Goal: Task Accomplishment & Management: Complete application form

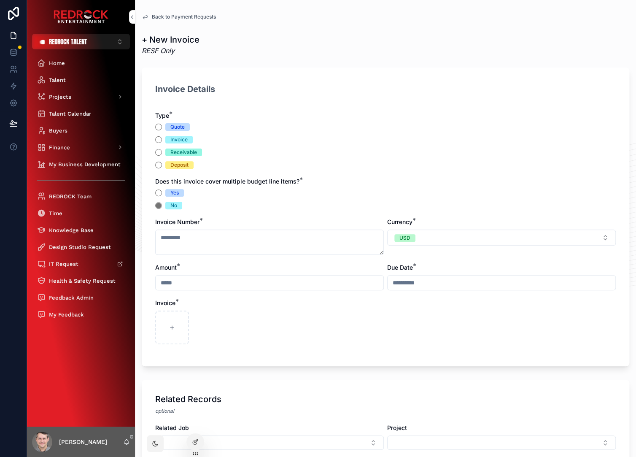
click at [62, 37] on button "REDROCK TALENT ⌥ 2" at bounding box center [81, 42] width 98 height 16
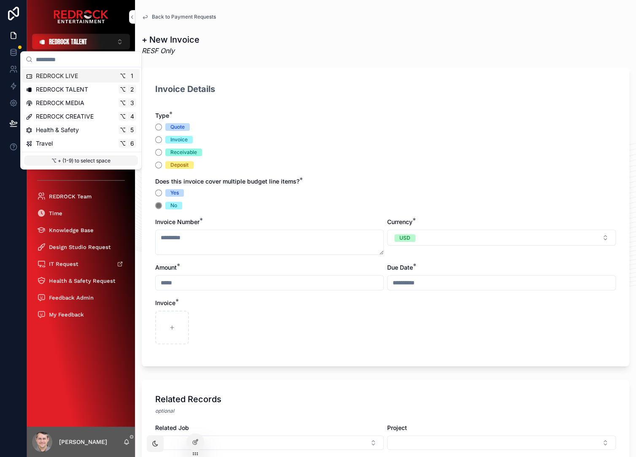
click at [80, 79] on div "REDROCK LIVE ⌥ 1" at bounding box center [81, 76] width 110 height 8
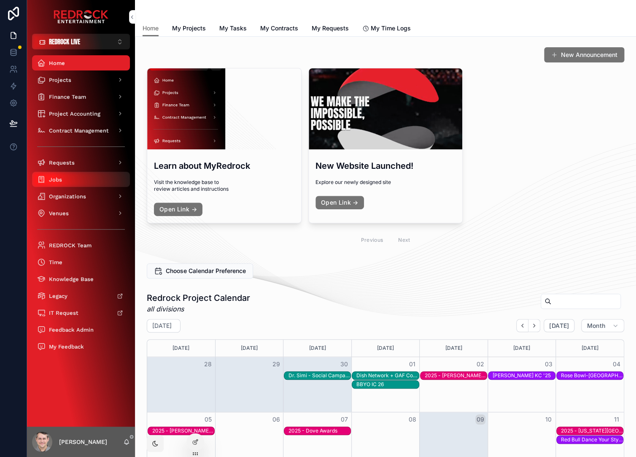
click at [72, 174] on div "Jobs" at bounding box center [81, 178] width 88 height 13
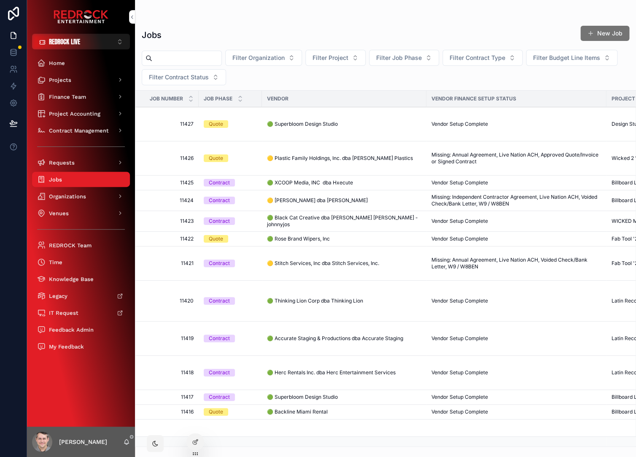
click at [317, 263] on span "🟡 Stitch Services, Inc dba Stitch Services, Inc." at bounding box center [323, 263] width 112 height 7
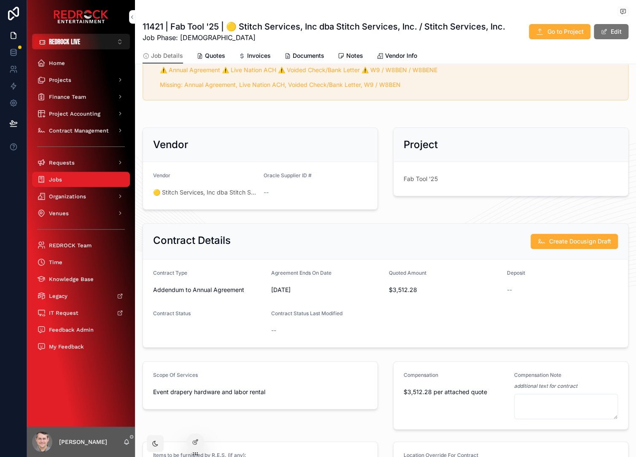
scroll to position [111, 0]
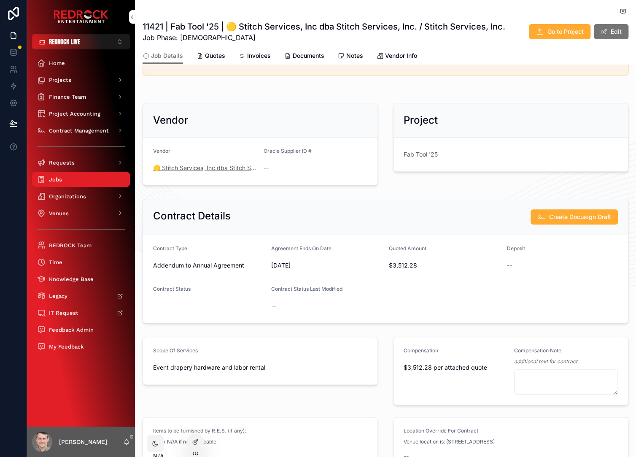
click at [208, 171] on span "🟡 Stitch Services, Inc dba Stitch Services, Inc." at bounding box center [205, 168] width 104 height 8
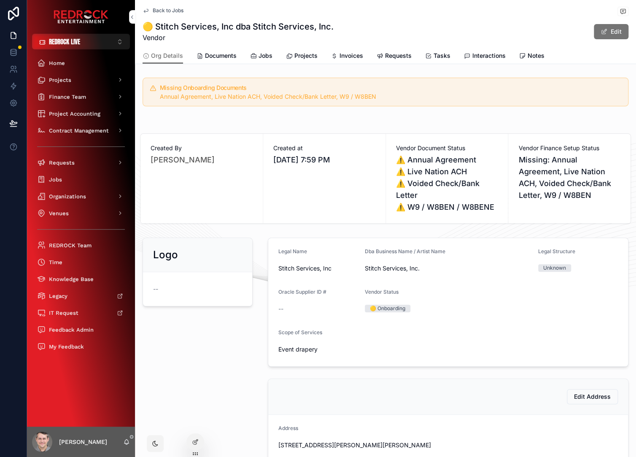
click at [221, 53] on span "Documents" at bounding box center [221, 55] width 32 height 8
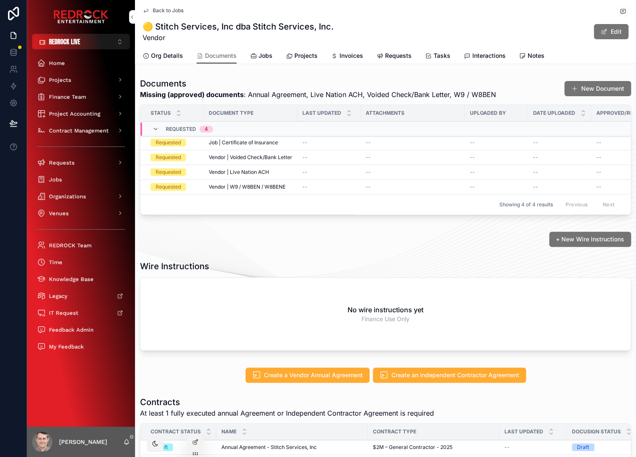
scroll to position [79, 0]
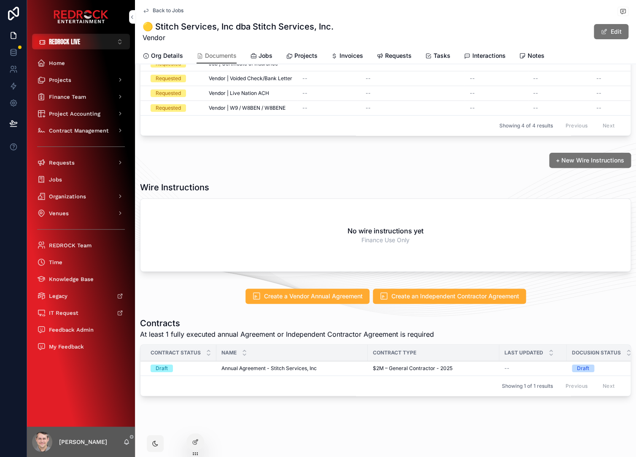
click at [214, 168] on div "+ New Wire Instructions" at bounding box center [385, 160] width 491 height 15
